Goal: Contribute content: Add original content to the website for others to see

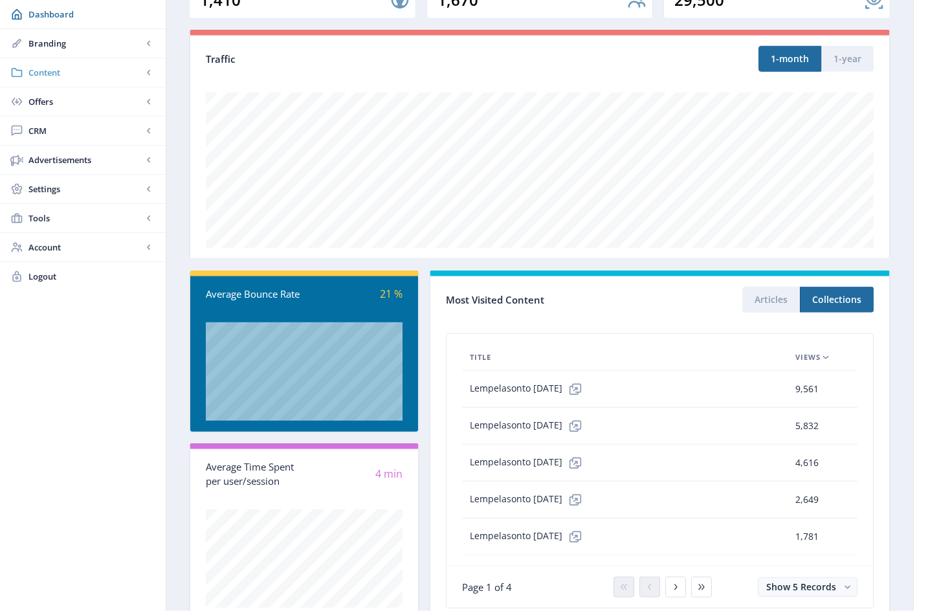
scroll to position [127, 0]
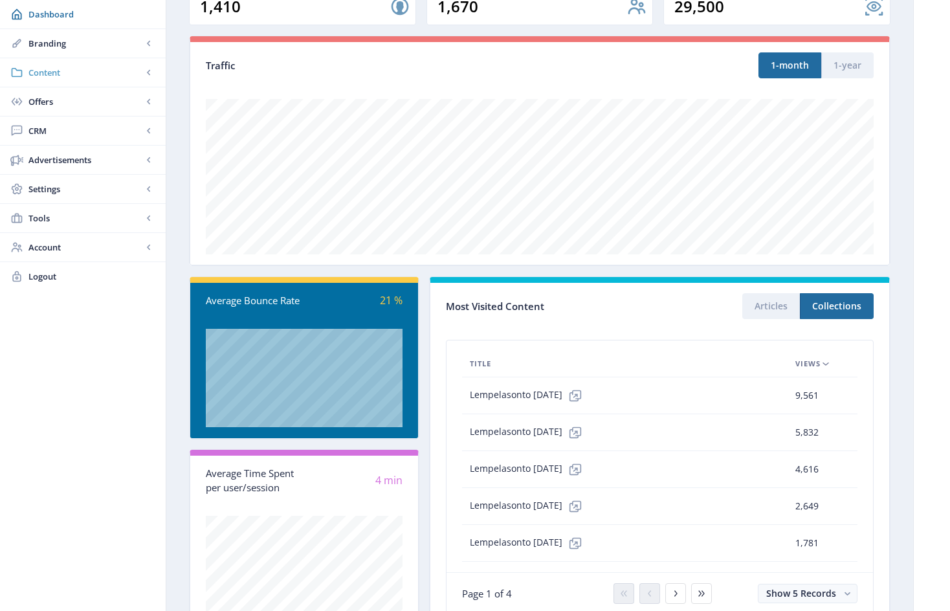
click at [53, 72] on span "Content" at bounding box center [85, 72] width 114 height 13
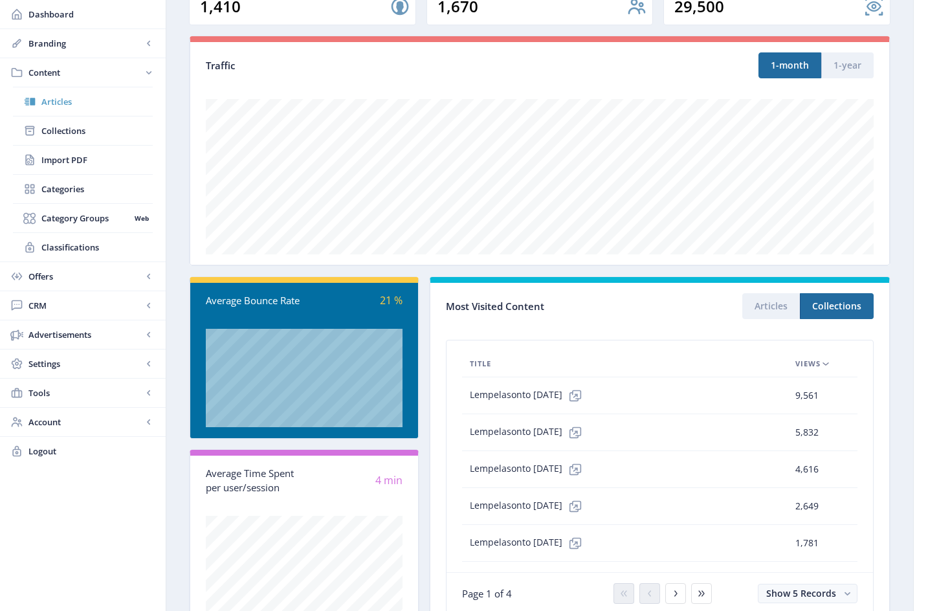
click at [62, 104] on span "Articles" at bounding box center [96, 101] width 111 height 13
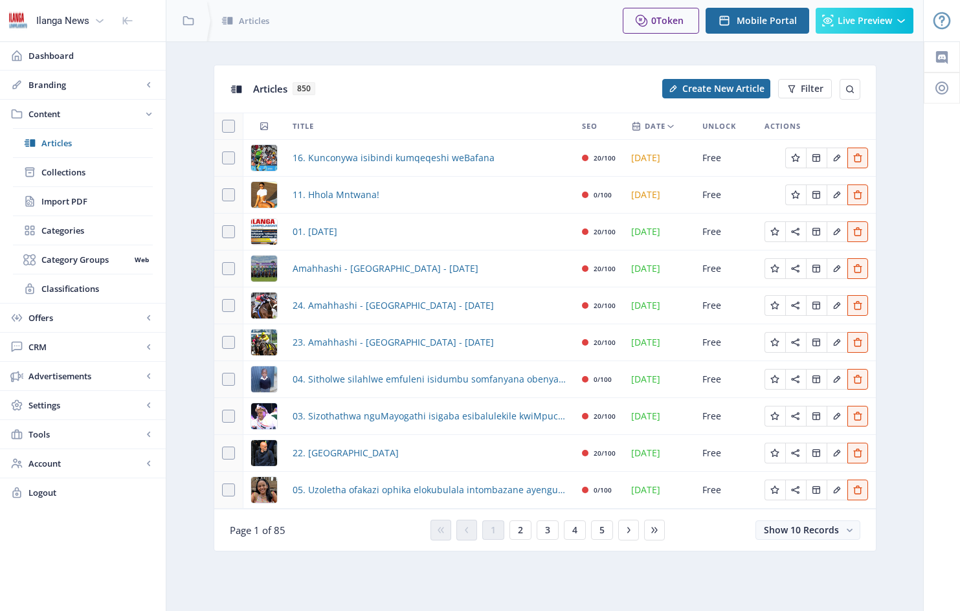
click at [263, 230] on img at bounding box center [264, 232] width 26 height 26
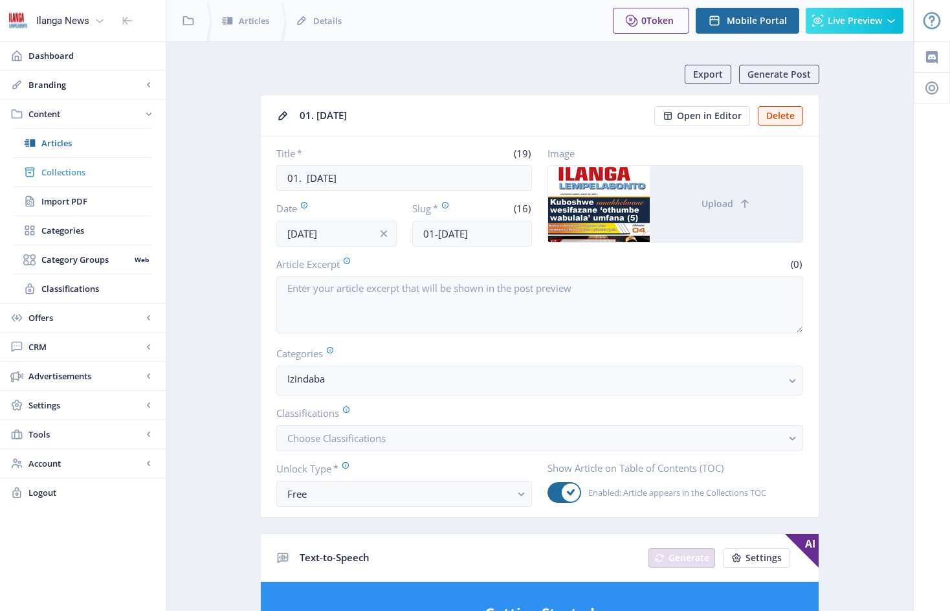
click at [65, 172] on span "Collections" at bounding box center [96, 172] width 111 height 13
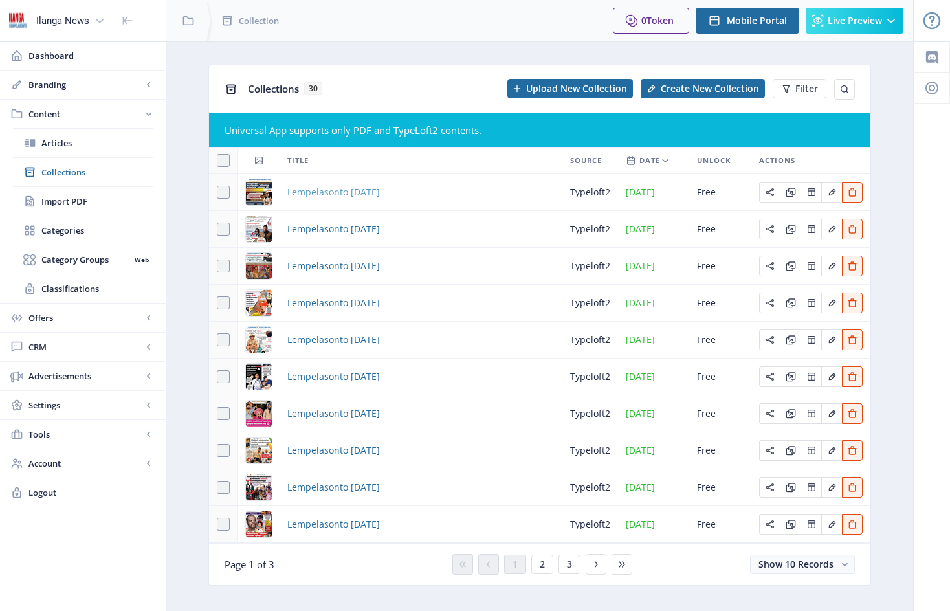
click at [380, 193] on span "Lempelasonto [DATE]" at bounding box center [333, 192] width 93 height 16
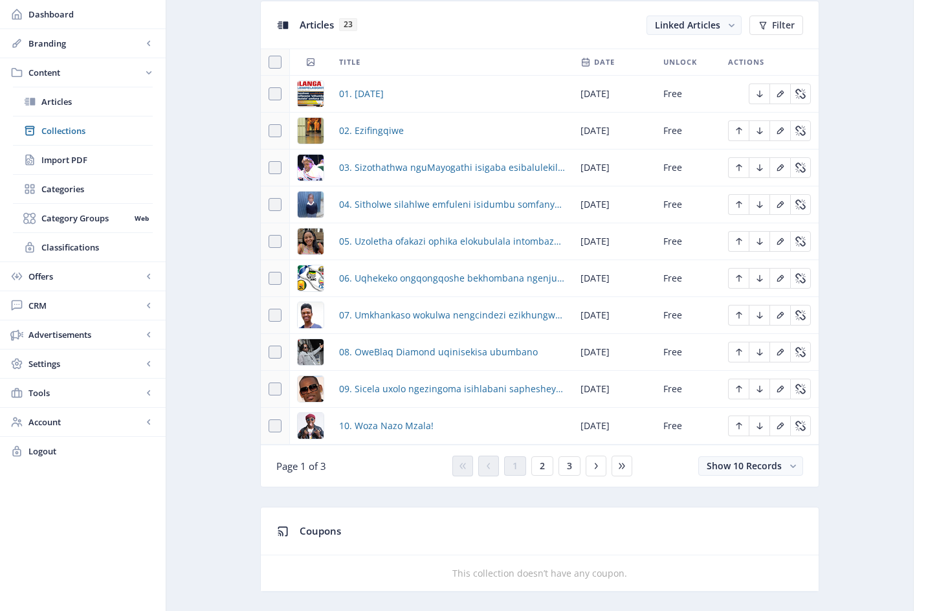
scroll to position [590, 0]
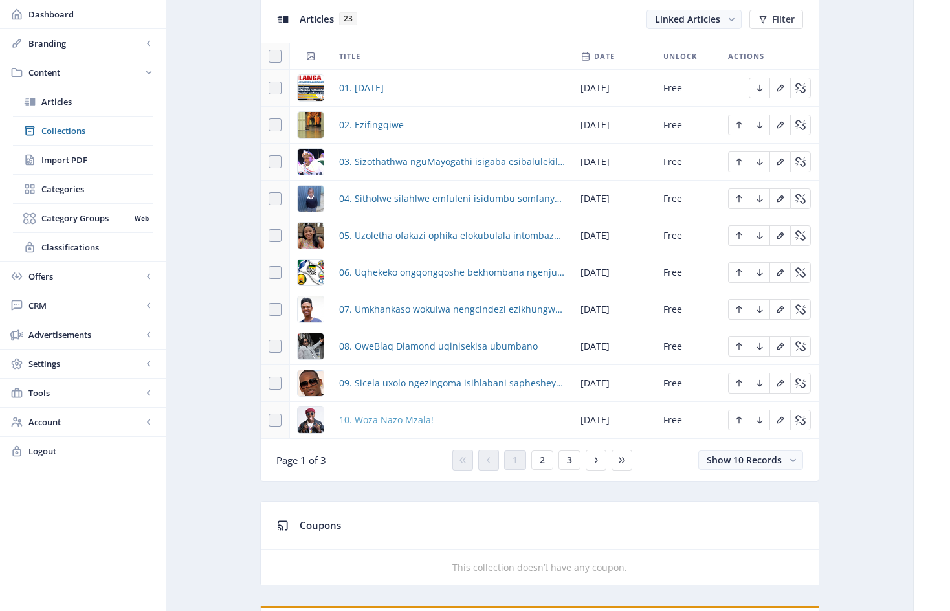
click at [392, 428] on span "10. Woza Nazo Mzala!" at bounding box center [386, 420] width 94 height 16
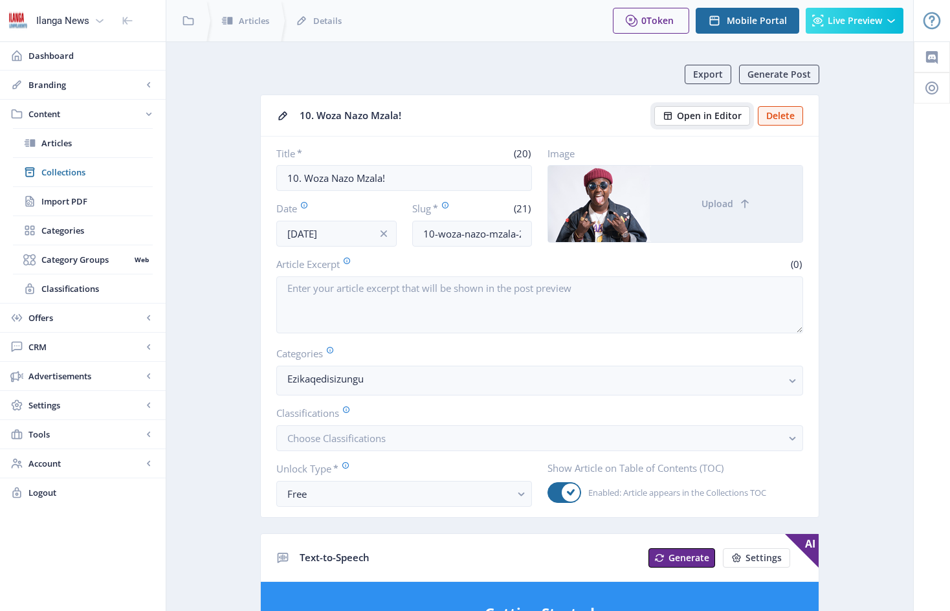
click at [711, 115] on span "Open in Editor" at bounding box center [709, 116] width 65 height 10
click at [53, 143] on span "Articles" at bounding box center [96, 143] width 111 height 13
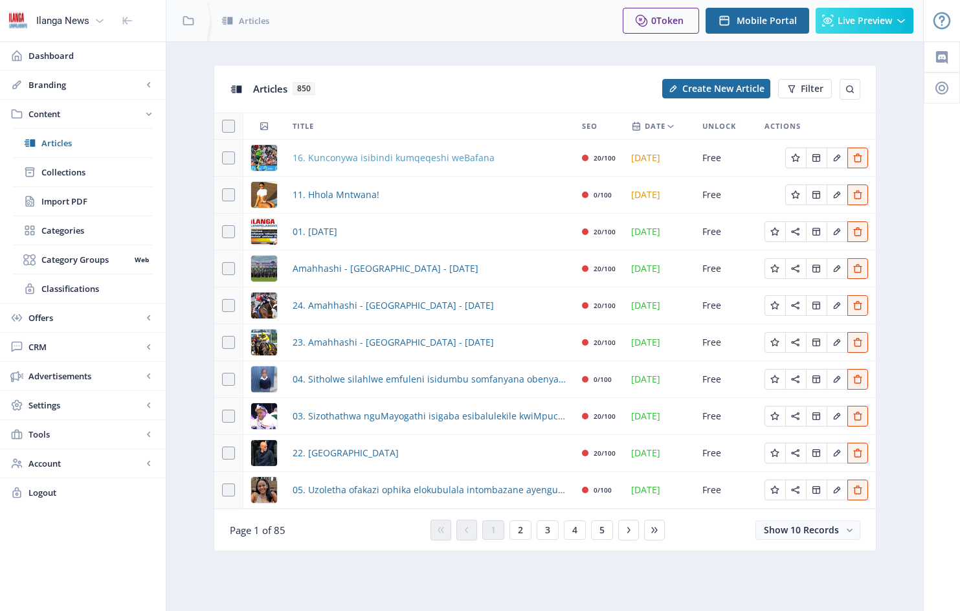
click at [442, 160] on span "16. Kunconywa isibindi kumqeqeshi weBafana" at bounding box center [394, 158] width 202 height 16
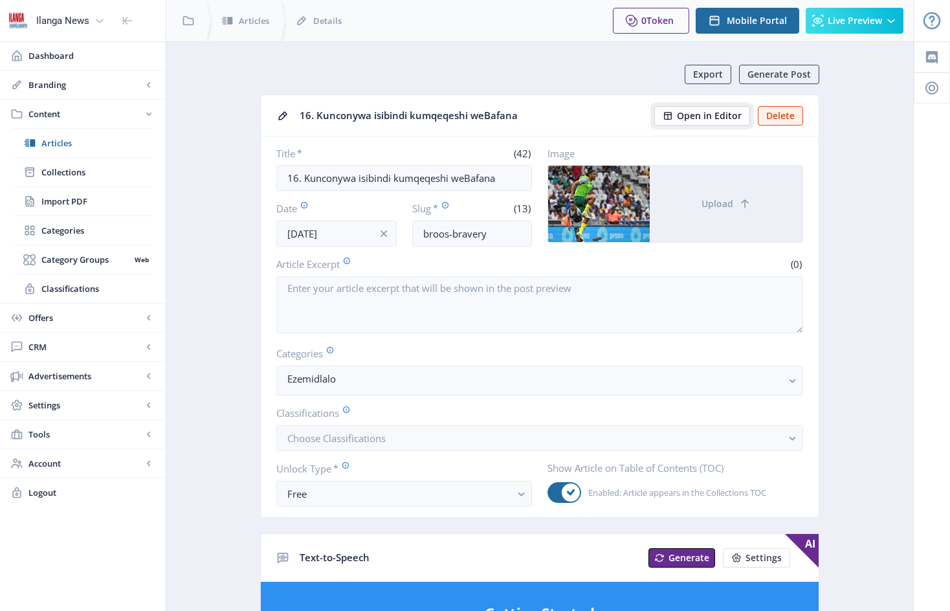
click at [725, 114] on span "Open in Editor" at bounding box center [709, 116] width 65 height 10
drag, startPoint x: 60, startPoint y: 142, endPoint x: 69, endPoint y: 164, distance: 23.2
click at [60, 142] on span "Articles" at bounding box center [96, 143] width 111 height 13
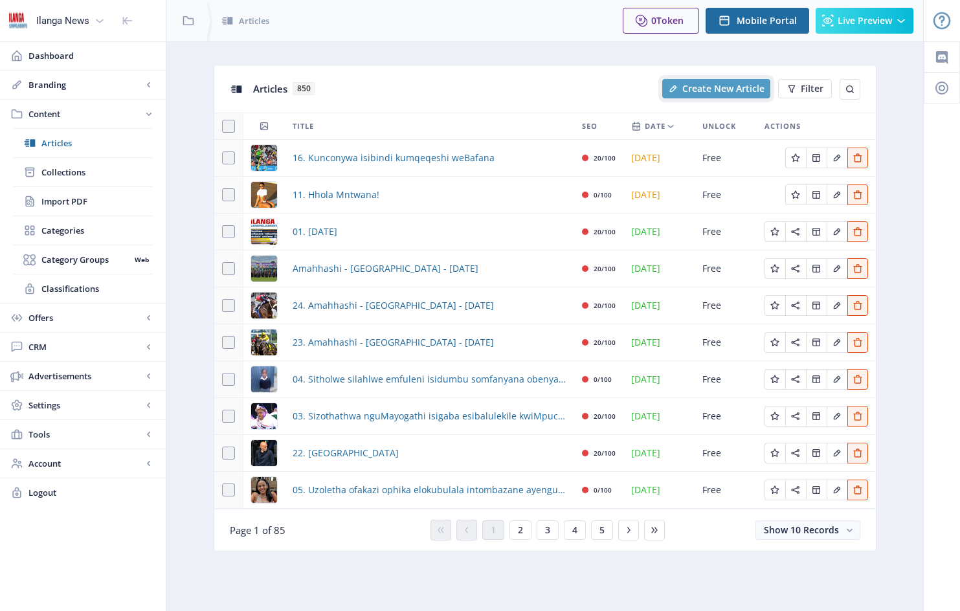
click at [724, 91] on span "Create New Article" at bounding box center [723, 88] width 82 height 10
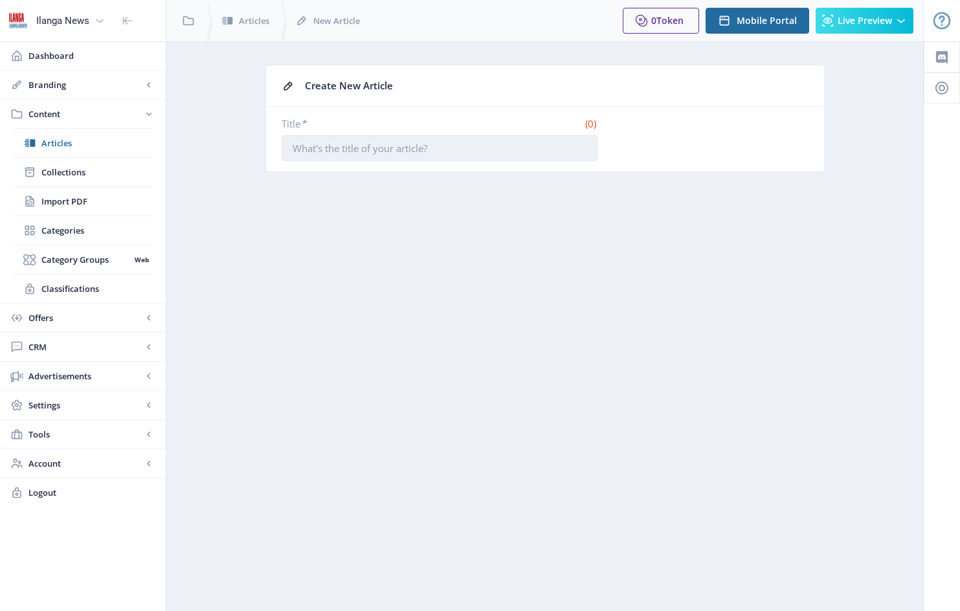
click at [293, 146] on input "Title *" at bounding box center [440, 148] width 316 height 26
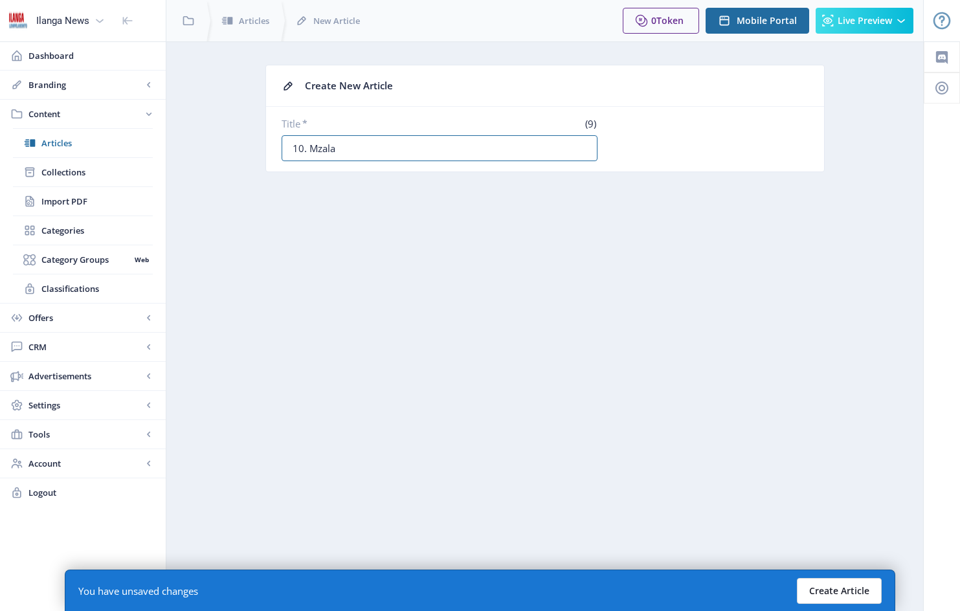
type input "10. Mzala"
click at [839, 588] on button "Create Article" at bounding box center [839, 591] width 85 height 26
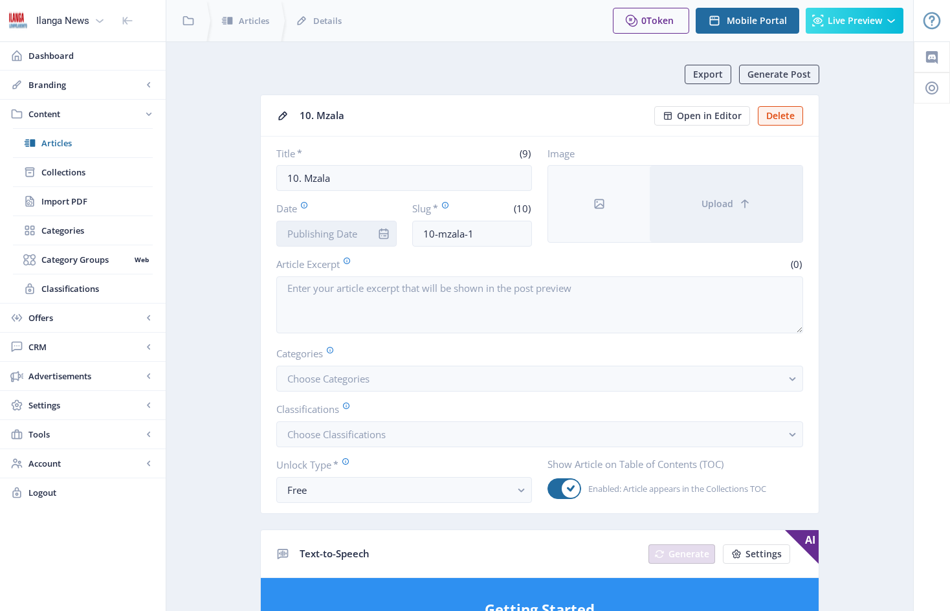
click at [360, 236] on input "Date" at bounding box center [336, 234] width 120 height 26
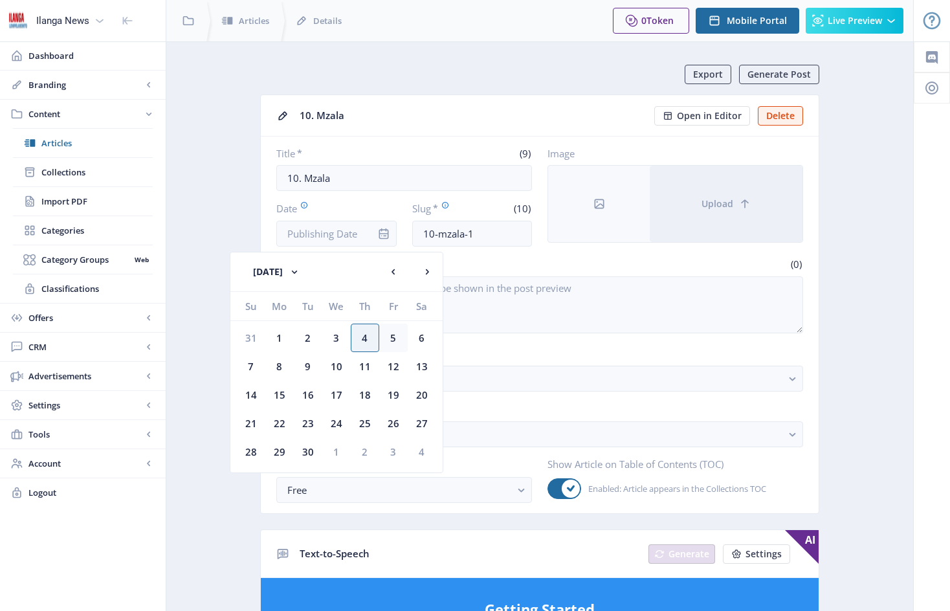
click at [393, 339] on div "5" at bounding box center [393, 338] width 28 height 28
type input "[DATE]"
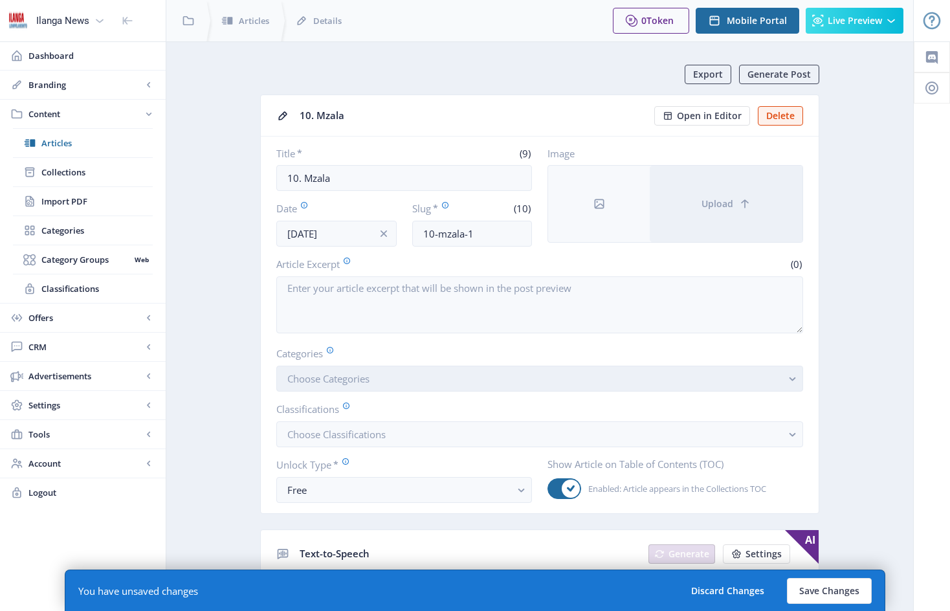
click at [397, 385] on button "Choose Categories" at bounding box center [539, 379] width 527 height 26
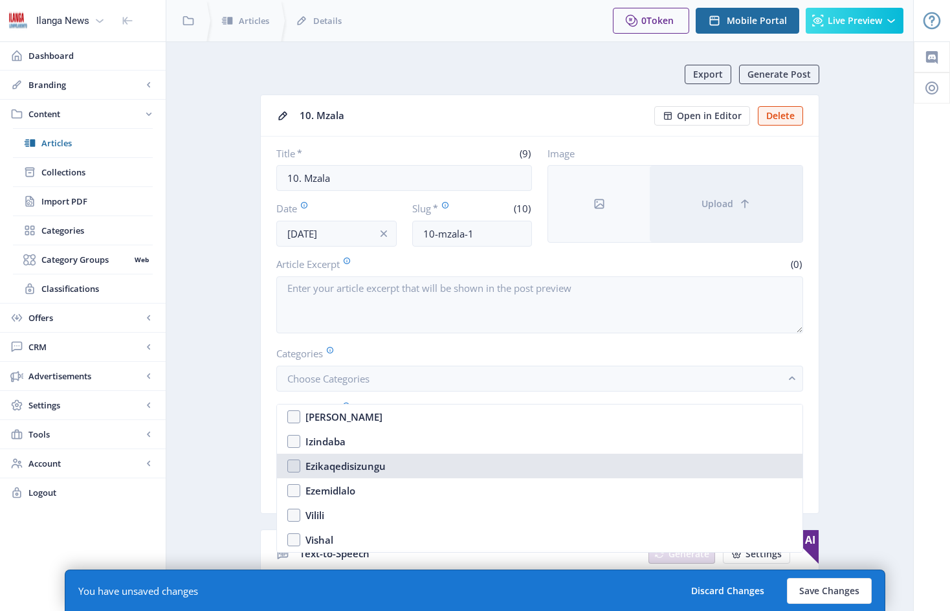
click at [295, 467] on nb-option "Ezikaqedisizungu" at bounding box center [540, 466] width 526 height 25
checkbox input "true"
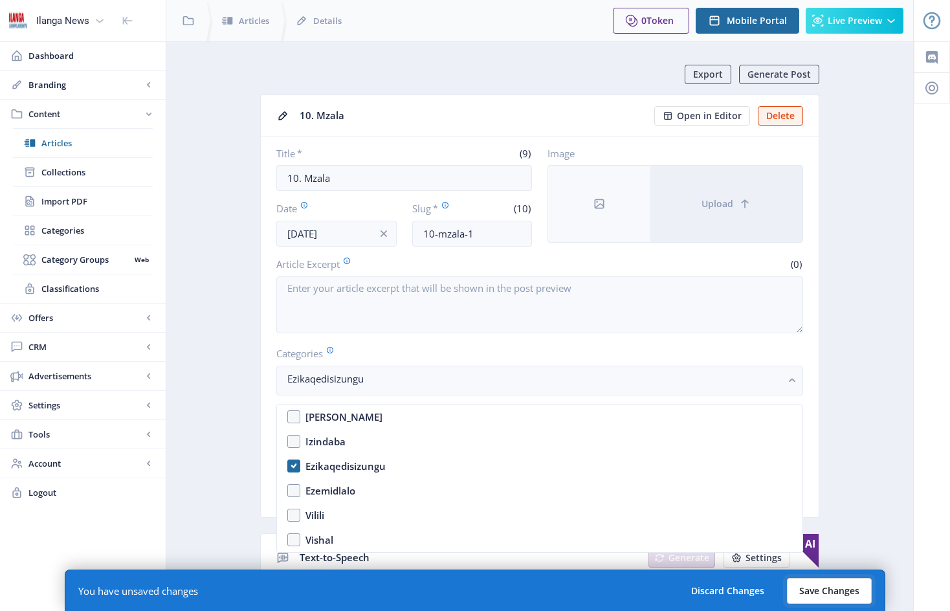
click at [825, 590] on button "Save Changes" at bounding box center [829, 591] width 85 height 26
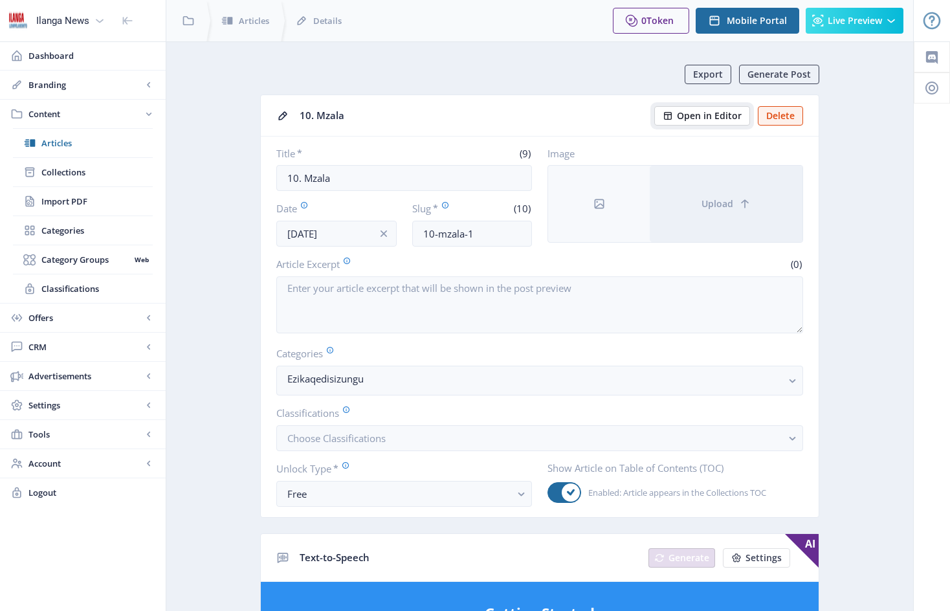
click at [716, 114] on span "Open in Editor" at bounding box center [709, 116] width 65 height 10
click at [64, 142] on span "Articles" at bounding box center [96, 143] width 111 height 13
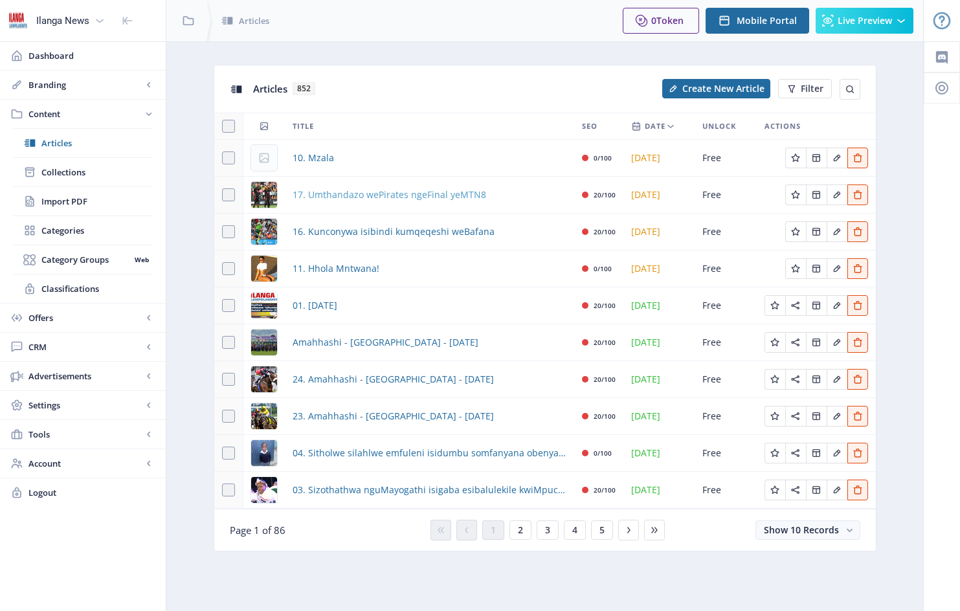
click at [430, 197] on span "17. Umthandazo wePirates ngeFinal yeMTN8" at bounding box center [390, 195] width 194 height 16
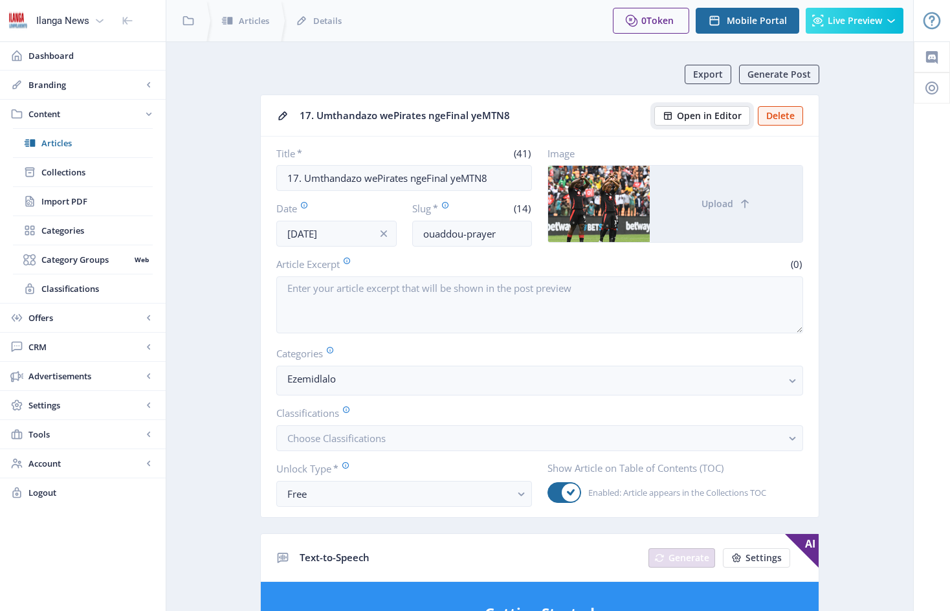
click at [710, 116] on span "Open in Editor" at bounding box center [709, 116] width 65 height 10
click at [709, 115] on span "Open in Editor" at bounding box center [709, 116] width 65 height 10
click at [63, 145] on span "Articles" at bounding box center [96, 143] width 111 height 13
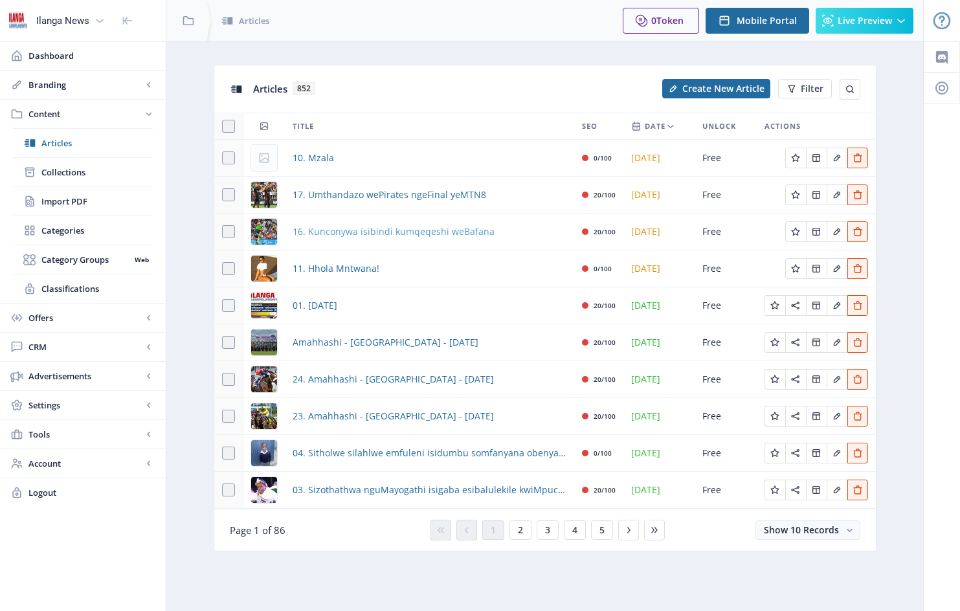
click at [441, 233] on span "16. Kunconywa isibindi kumqeqeshi weBafana" at bounding box center [394, 232] width 202 height 16
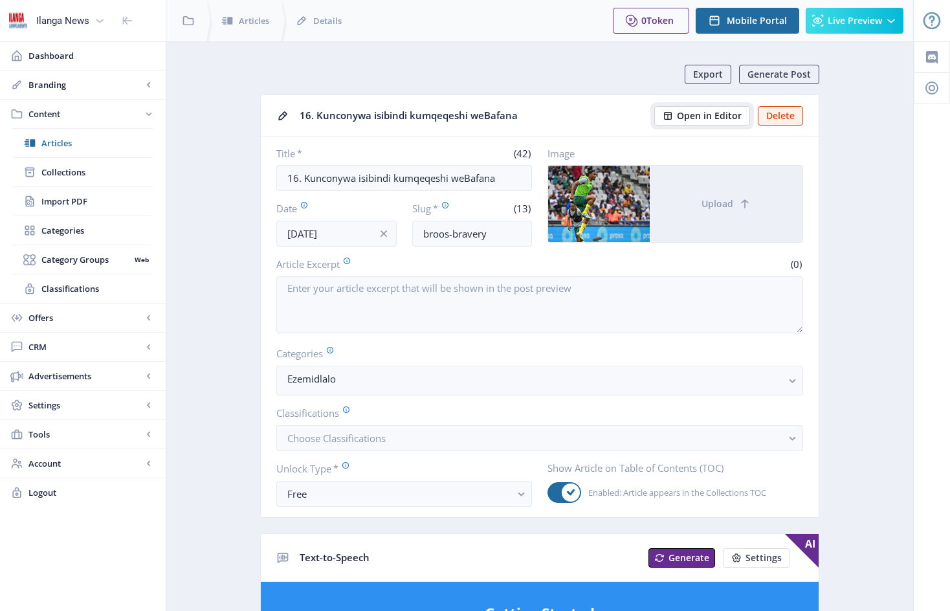
click at [716, 117] on span "Open in Editor" at bounding box center [709, 116] width 65 height 10
click at [63, 142] on span "Articles" at bounding box center [96, 143] width 111 height 13
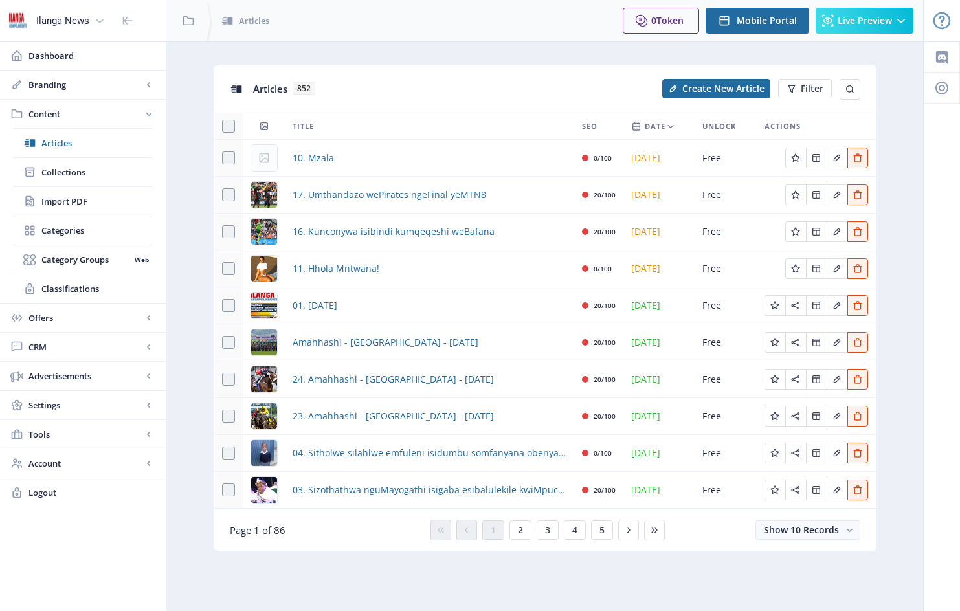
click at [454, 157] on div "10. Mzala" at bounding box center [430, 158] width 274 height 16
click at [735, 87] on span "Create New Article" at bounding box center [723, 88] width 82 height 10
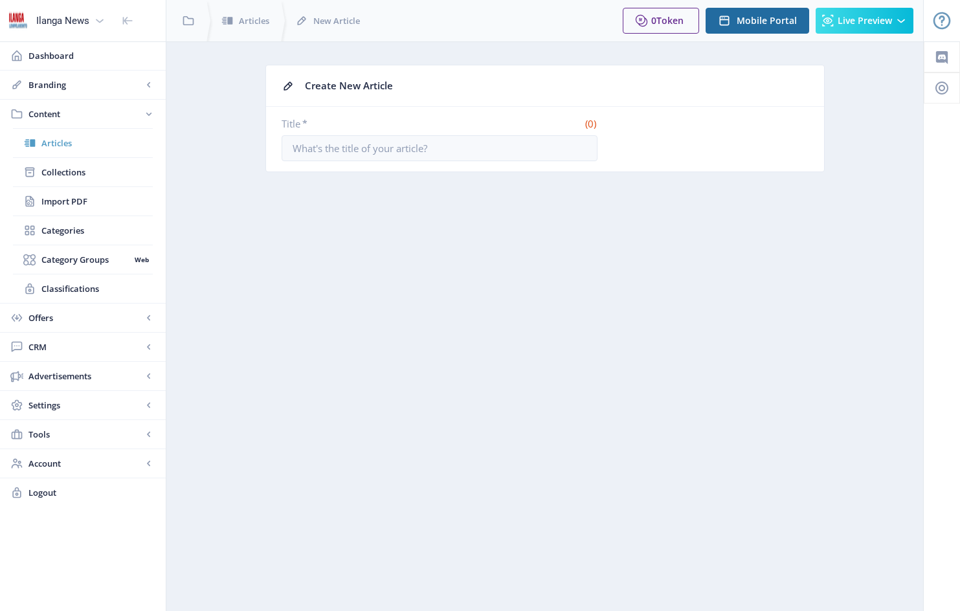
click at [59, 143] on span "Articles" at bounding box center [96, 143] width 111 height 13
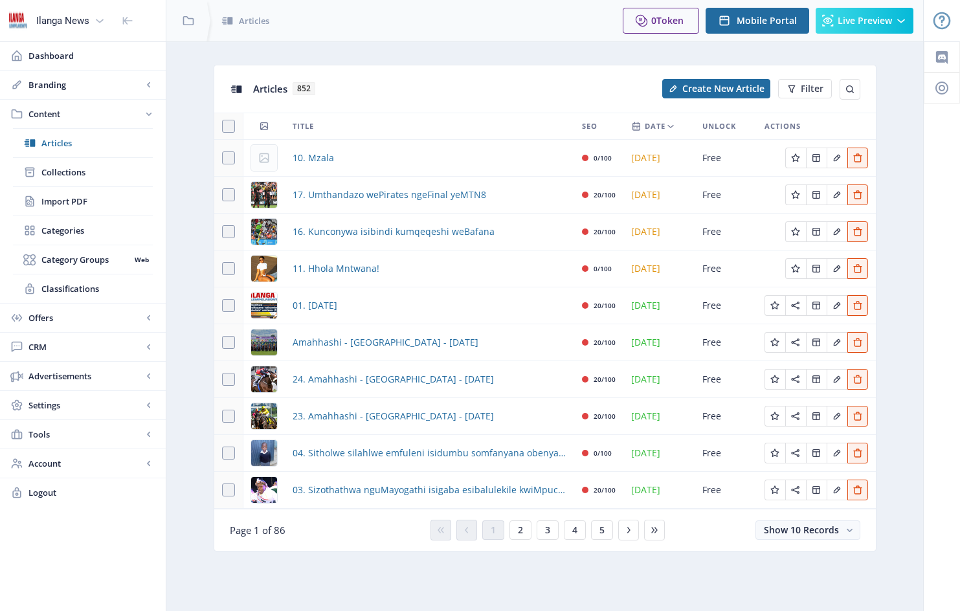
click at [338, 164] on div "10. Mzala" at bounding box center [430, 158] width 274 height 16
click at [272, 157] on app-thumb at bounding box center [264, 158] width 26 height 26
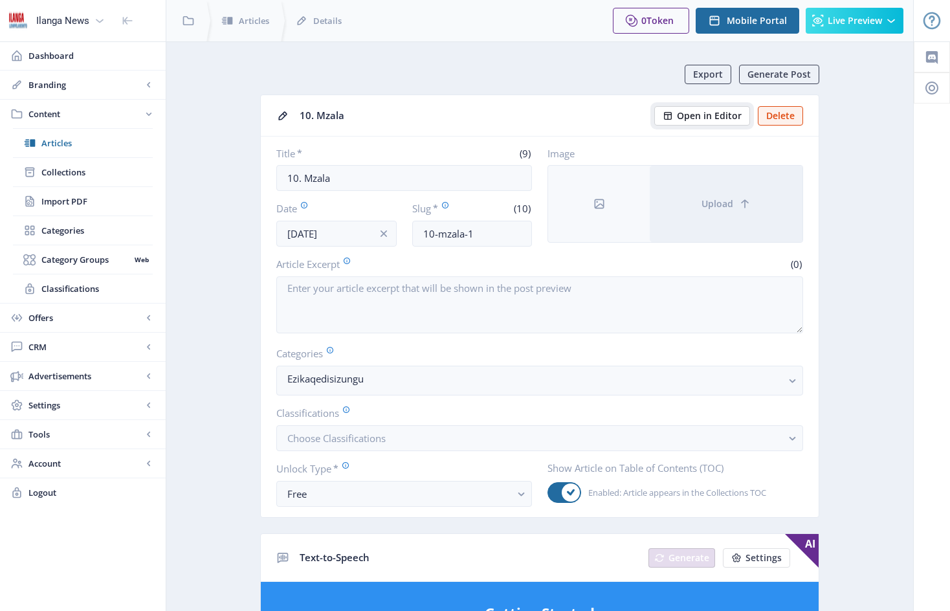
click at [715, 115] on span "Open in Editor" at bounding box center [709, 116] width 65 height 10
